Goal: Transaction & Acquisition: Purchase product/service

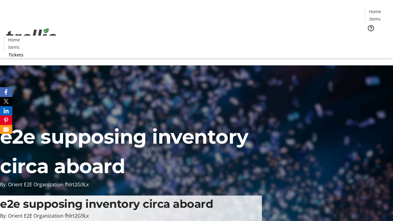
click at [370, 36] on span "Tickets" at bounding box center [377, 39] width 15 height 6
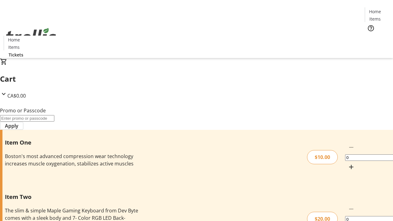
click at [347, 163] on mat-icon "Increment by one" at bounding box center [350, 166] width 7 height 7
type input "1"
